Goal: Transaction & Acquisition: Purchase product/service

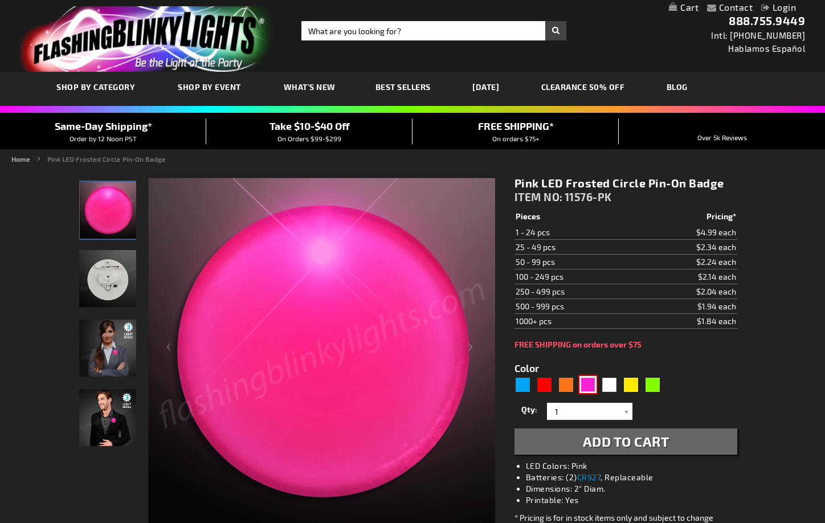
click at [590, 382] on div "Pink" at bounding box center [587, 384] width 17 height 17
click at [607, 382] on div "White" at bounding box center [609, 384] width 17 height 17
type input "5646"
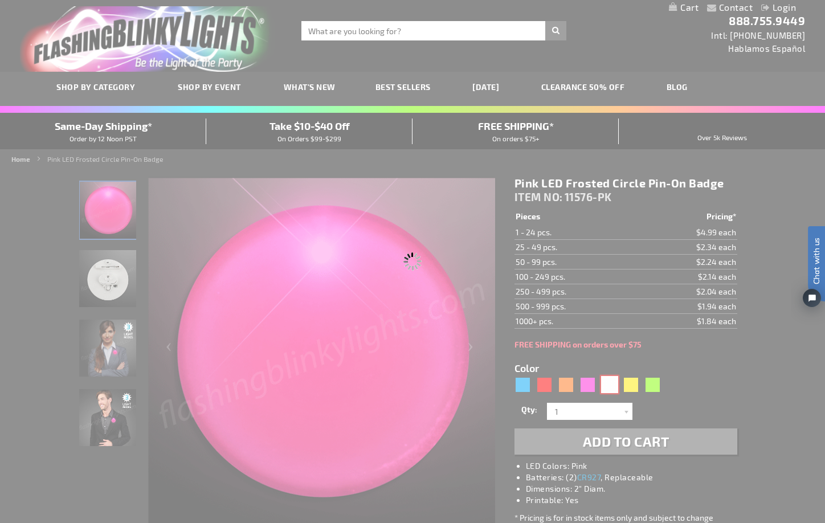
type input "11576-WT"
type input "Customize - White LED Frosted Circle Badge with Safety Pin - ITEM NO: 11576-WT"
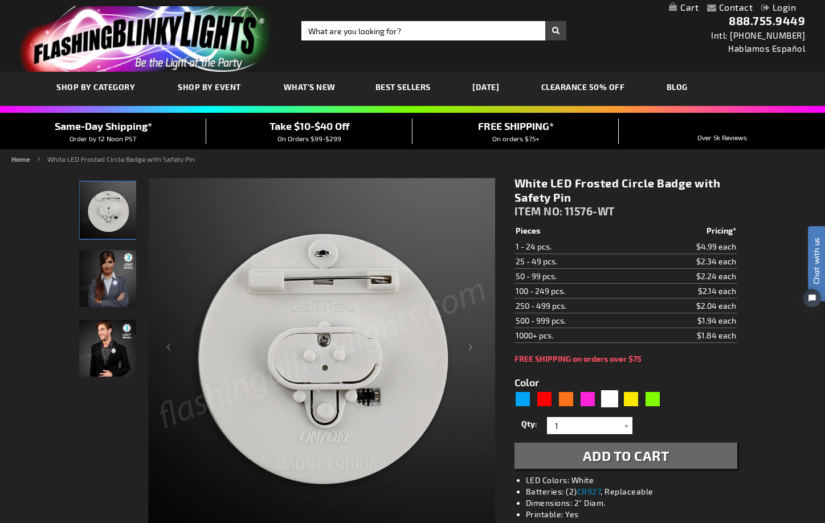
click at [606, 382] on div "Color 5646" at bounding box center [591, 392] width 152 height 34
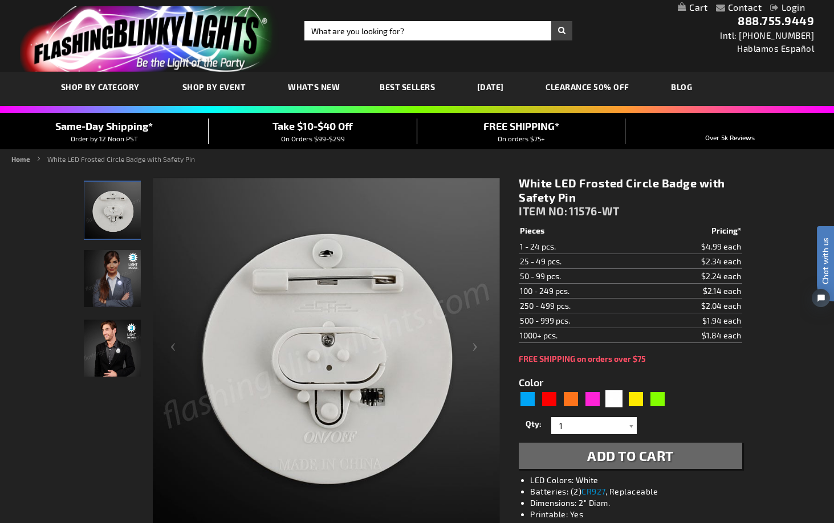
click at [606, 382] on div "Close dialog Get 10% Off Subscribe and save today Unlock Offer Submit" at bounding box center [417, 261] width 834 height 523
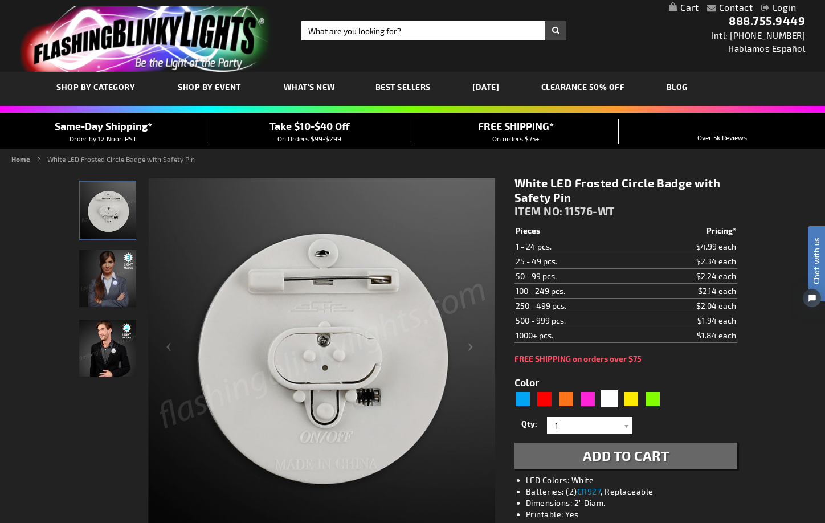
click at [115, 279] on img at bounding box center [107, 278] width 57 height 57
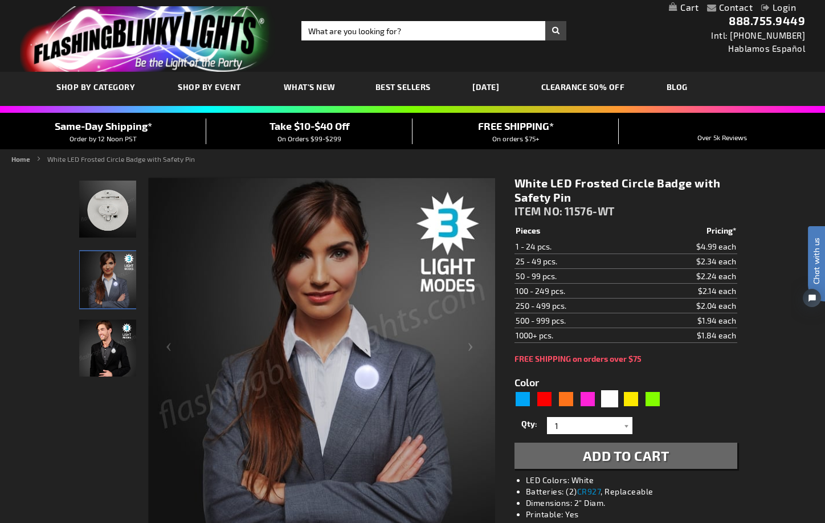
click at [105, 350] on img at bounding box center [107, 348] width 57 height 57
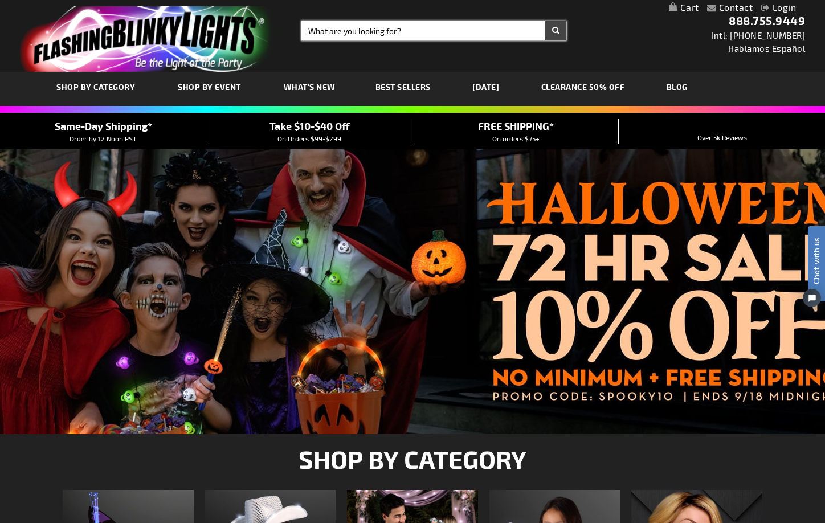
click at [382, 33] on input "Search" at bounding box center [433, 30] width 265 height 19
type input "purple"
click at [545, 21] on button "Search" at bounding box center [555, 30] width 21 height 19
